Goal: Information Seeking & Learning: Learn about a topic

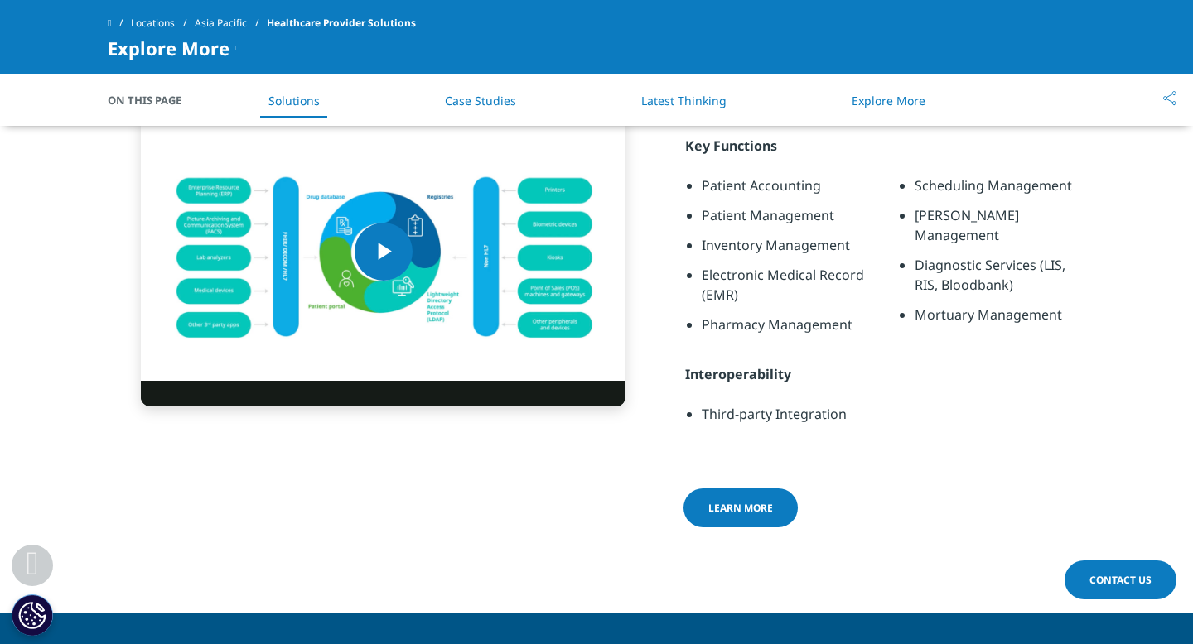
scroll to position [1040, 0]
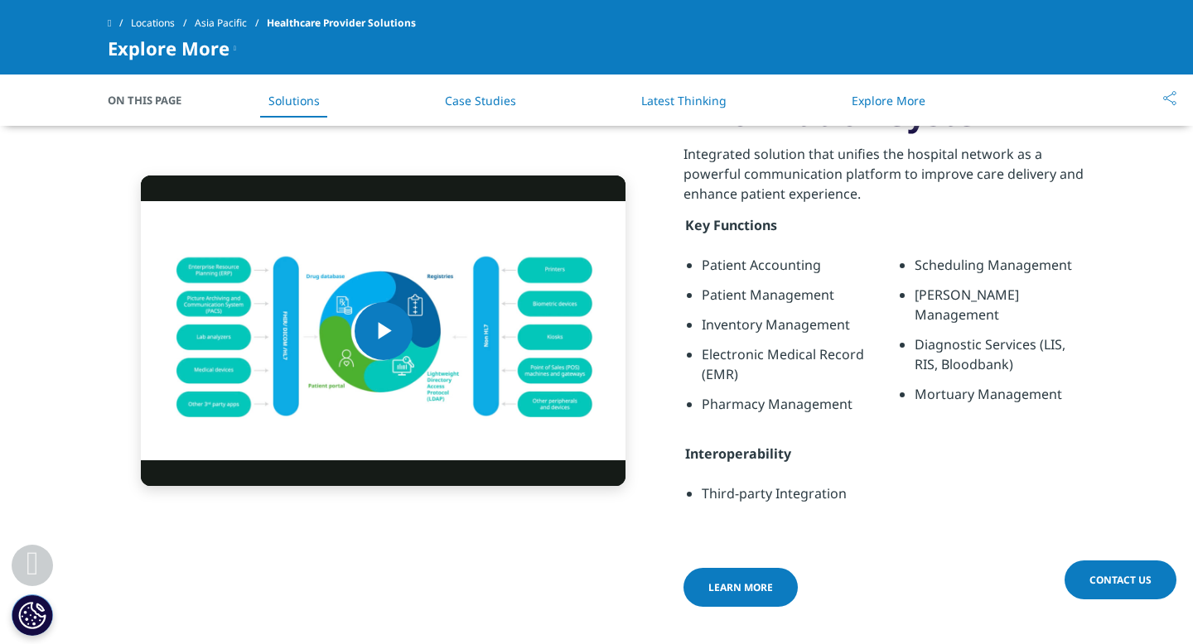
click at [742, 575] on link "Learn more" at bounding box center [740, 587] width 114 height 39
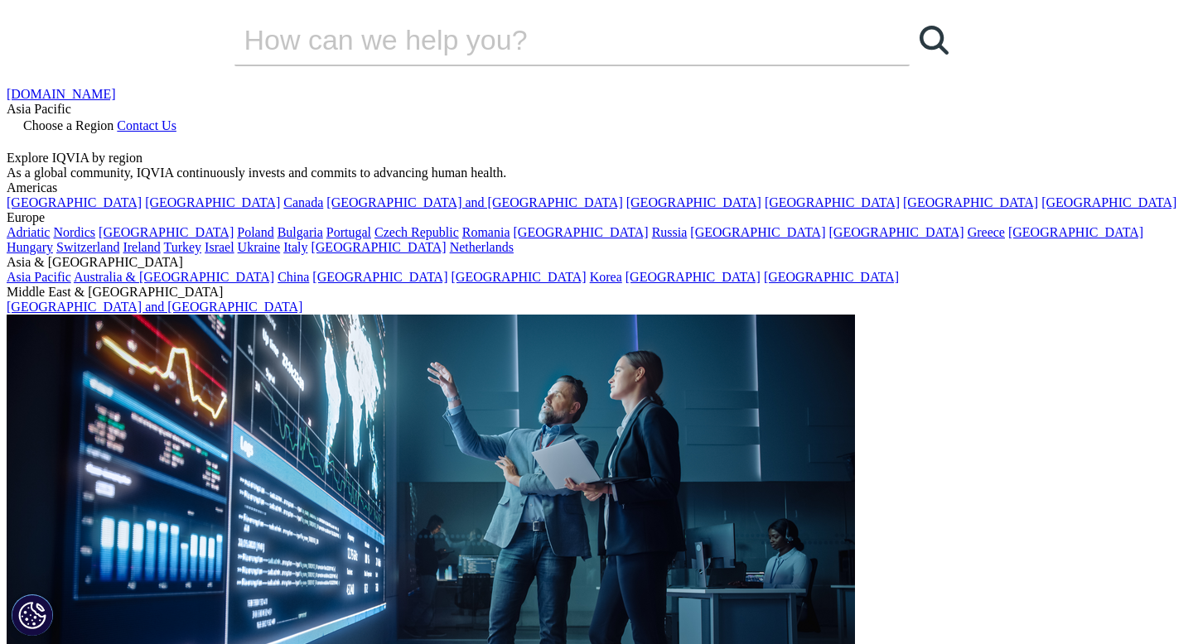
drag, startPoint x: 511, startPoint y: 476, endPoint x: 100, endPoint y: 212, distance: 488.5
copy h1 "IQVIA Hospital Information System and Electronic Medical Record"
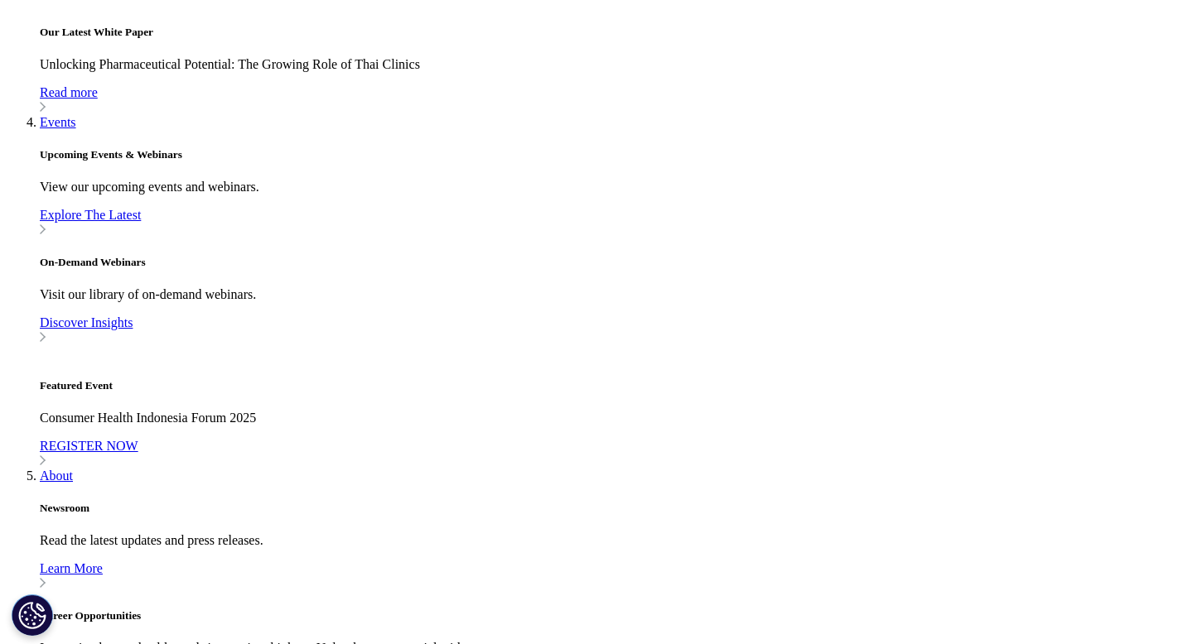
scroll to position [1628, 0]
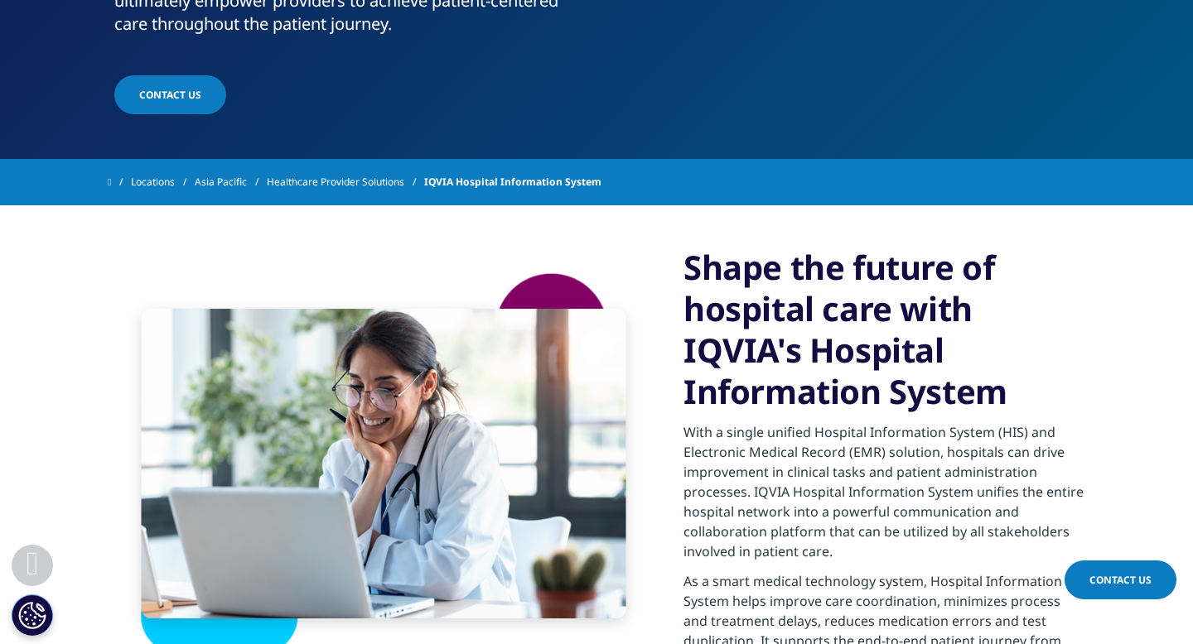
scroll to position [392, 0]
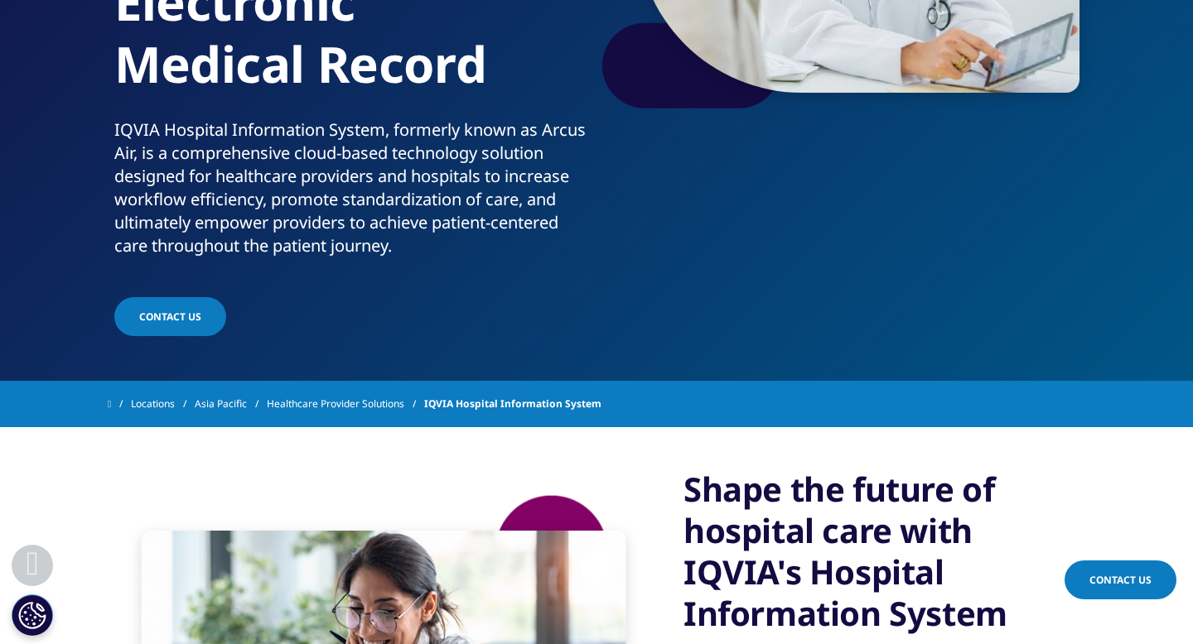
click at [231, 407] on link "Asia Pacific" at bounding box center [231, 404] width 72 height 30
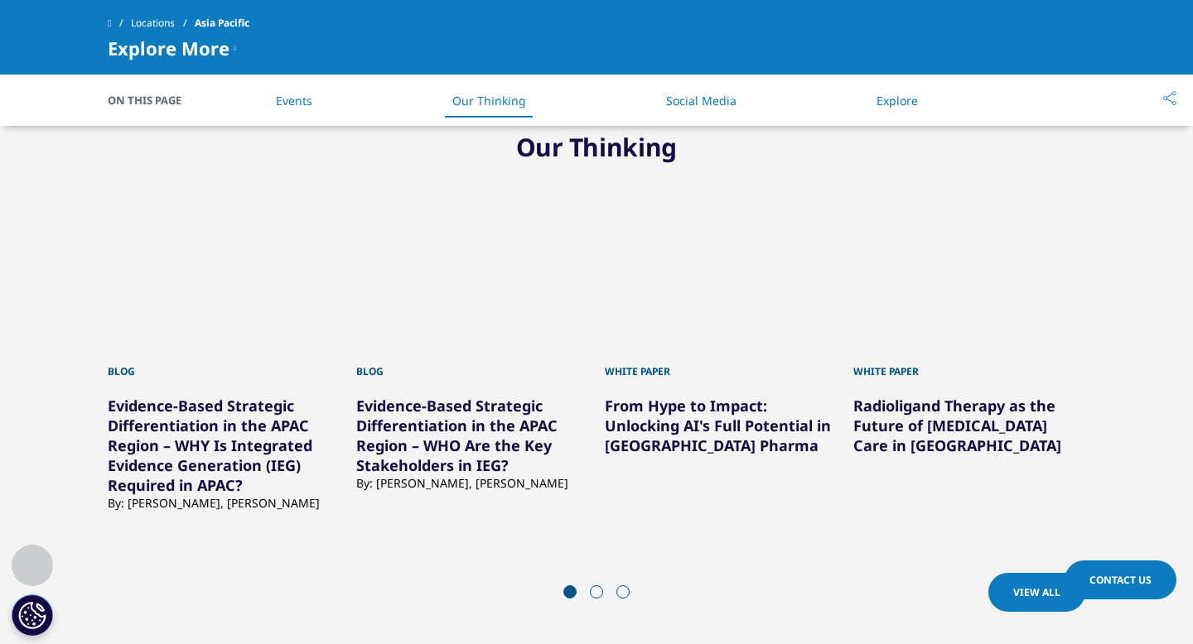
scroll to position [2791, 0]
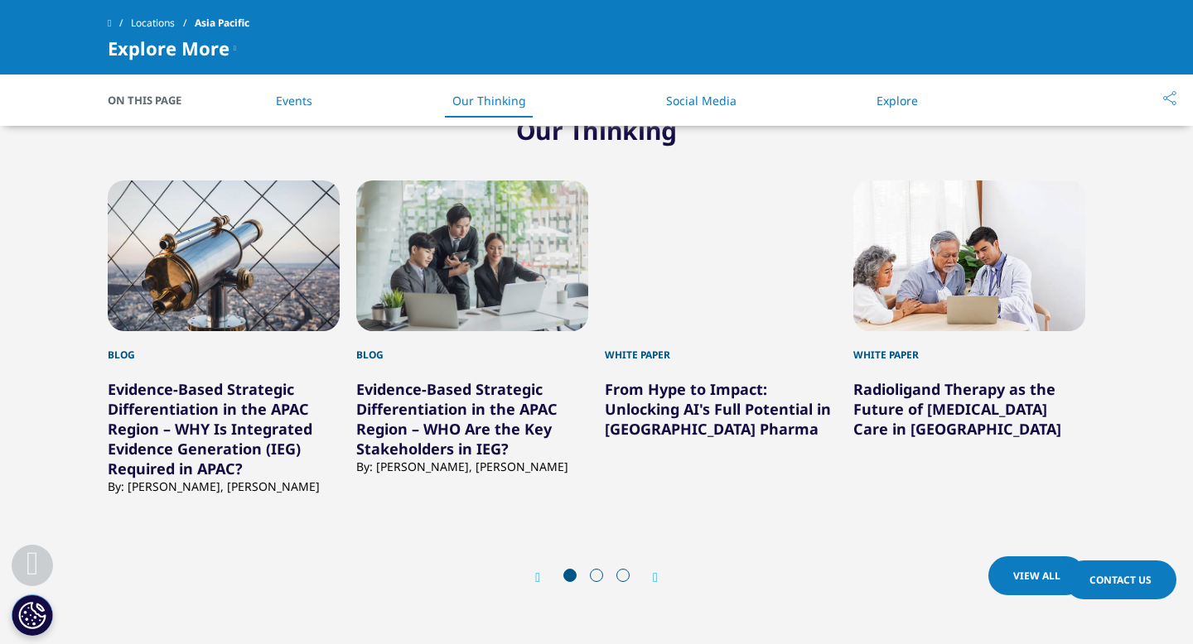
click at [658, 585] on div "Next" at bounding box center [647, 578] width 22 height 16
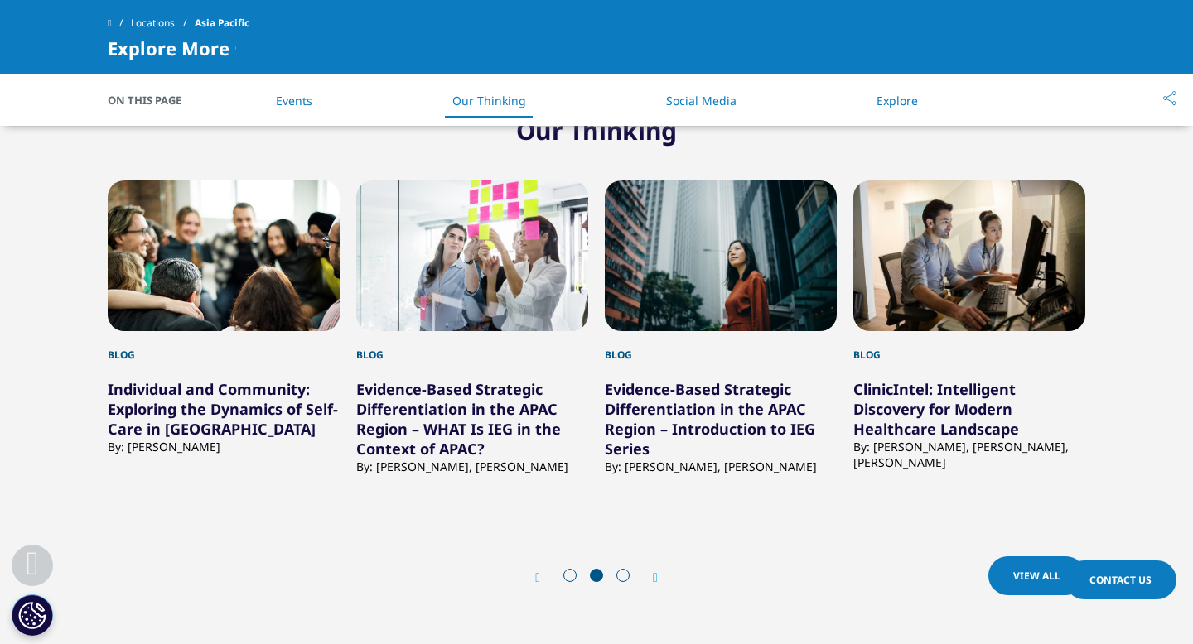
click at [658, 585] on div "Next" at bounding box center [647, 578] width 22 height 16
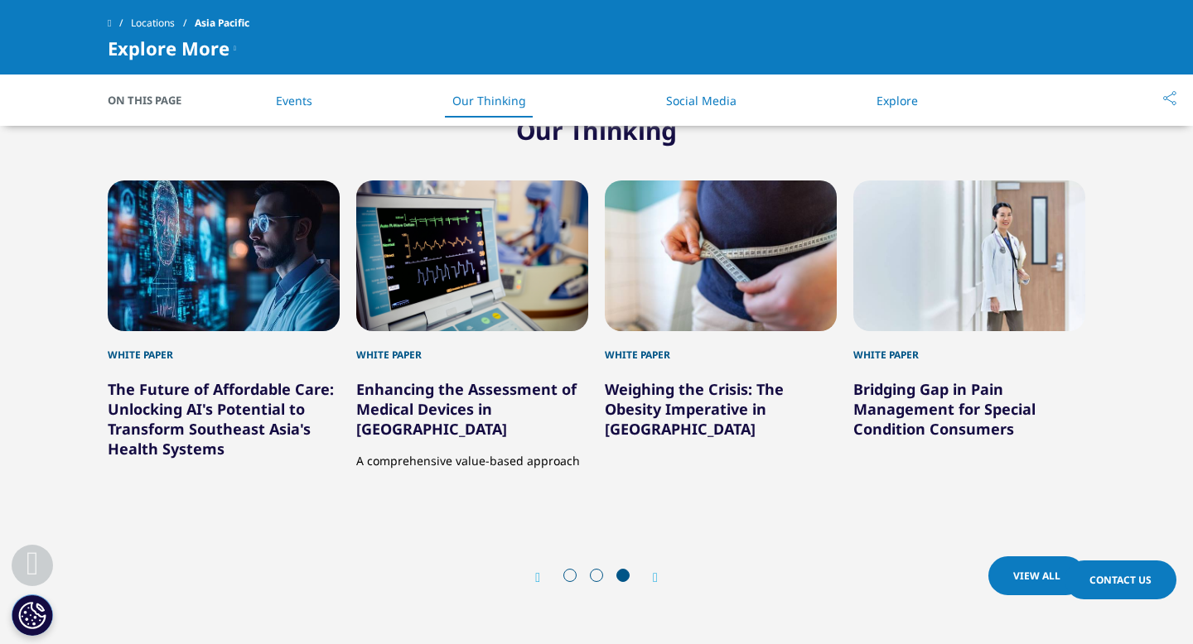
click at [658, 585] on div "Next" at bounding box center [647, 578] width 22 height 16
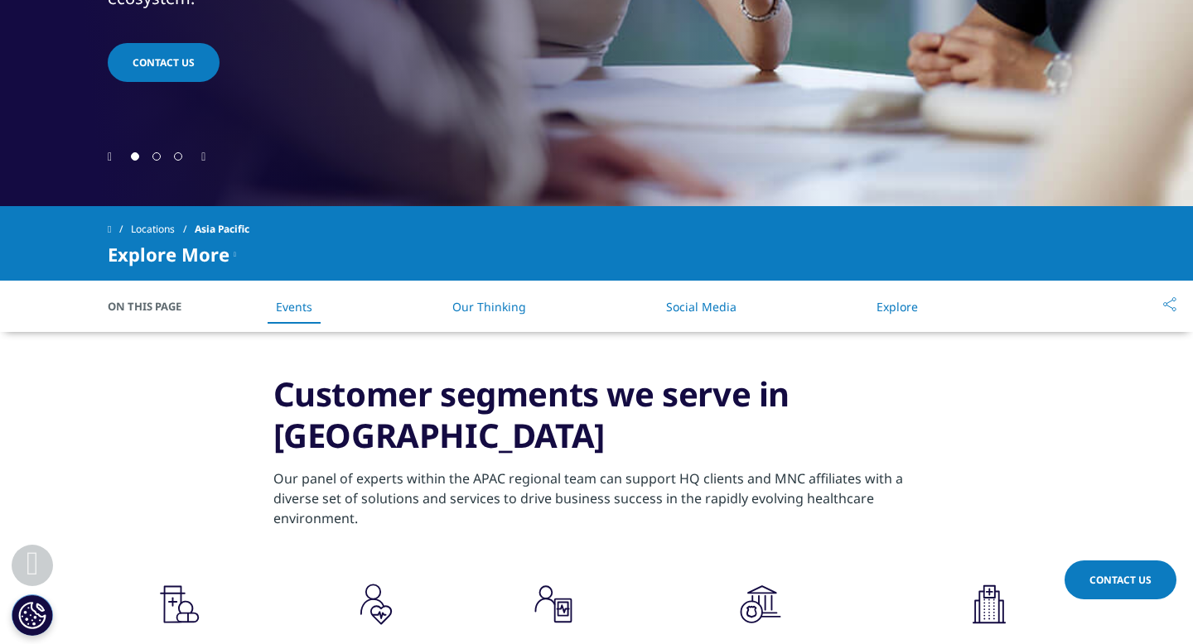
scroll to position [540, 0]
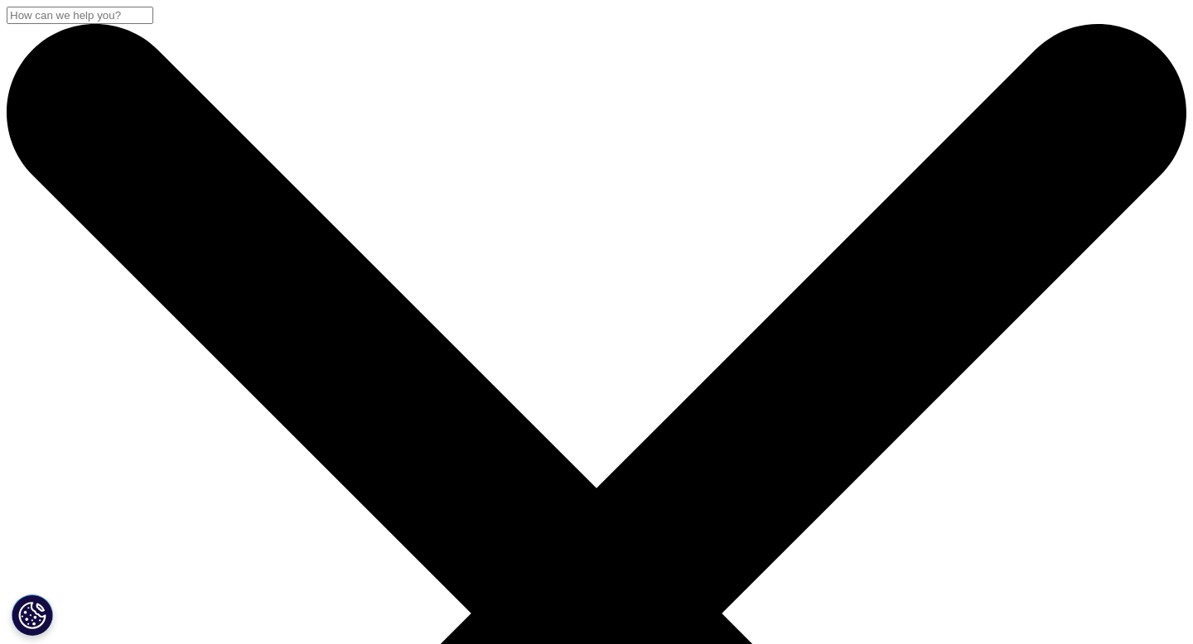
scroll to position [225, 977]
